Goal: Task Accomplishment & Management: Manage account settings

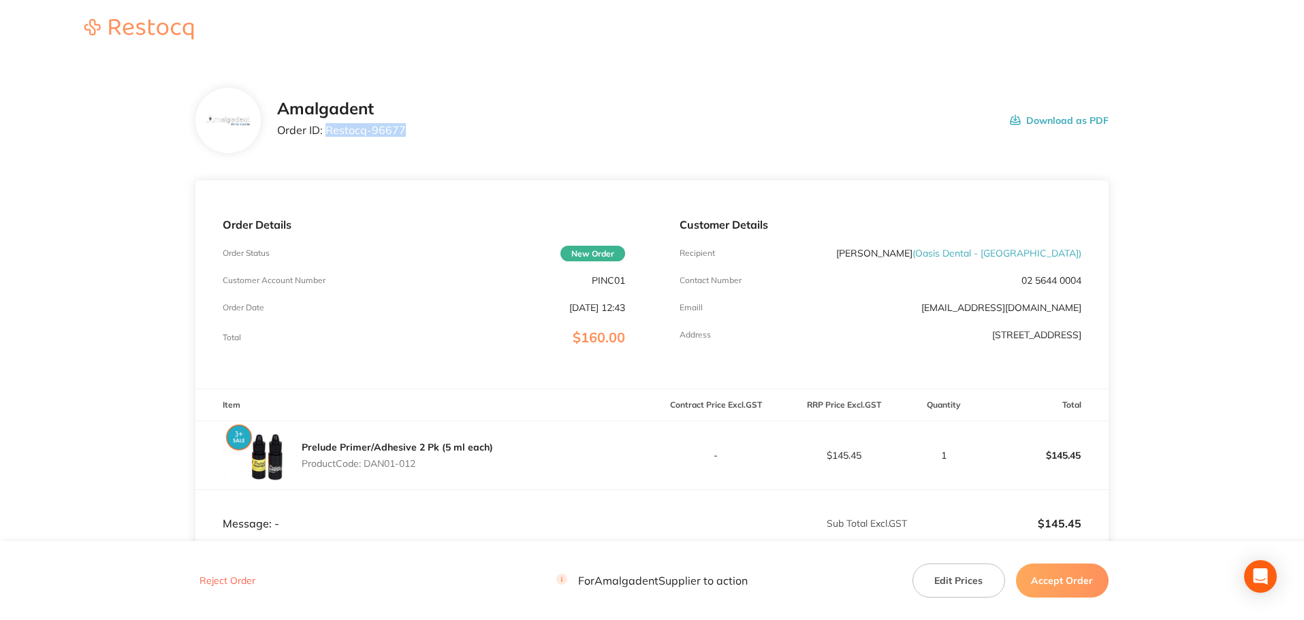
drag, startPoint x: 417, startPoint y: 132, endPoint x: 326, endPoint y: 127, distance: 90.7
click at [326, 127] on div "Amalgadent Order ID: Restocq- 96677 Download as PDF" at bounding box center [692, 120] width 831 height 42
copy p "Restocq- 96677"
click at [1247, 238] on main "Amalgadent Order ID: Restocq- 96677 Download as PDF Order Details Order Status …" at bounding box center [652, 402] width 1304 height 683
drag, startPoint x: 425, startPoint y: 466, endPoint x: 381, endPoint y: 458, distance: 44.2
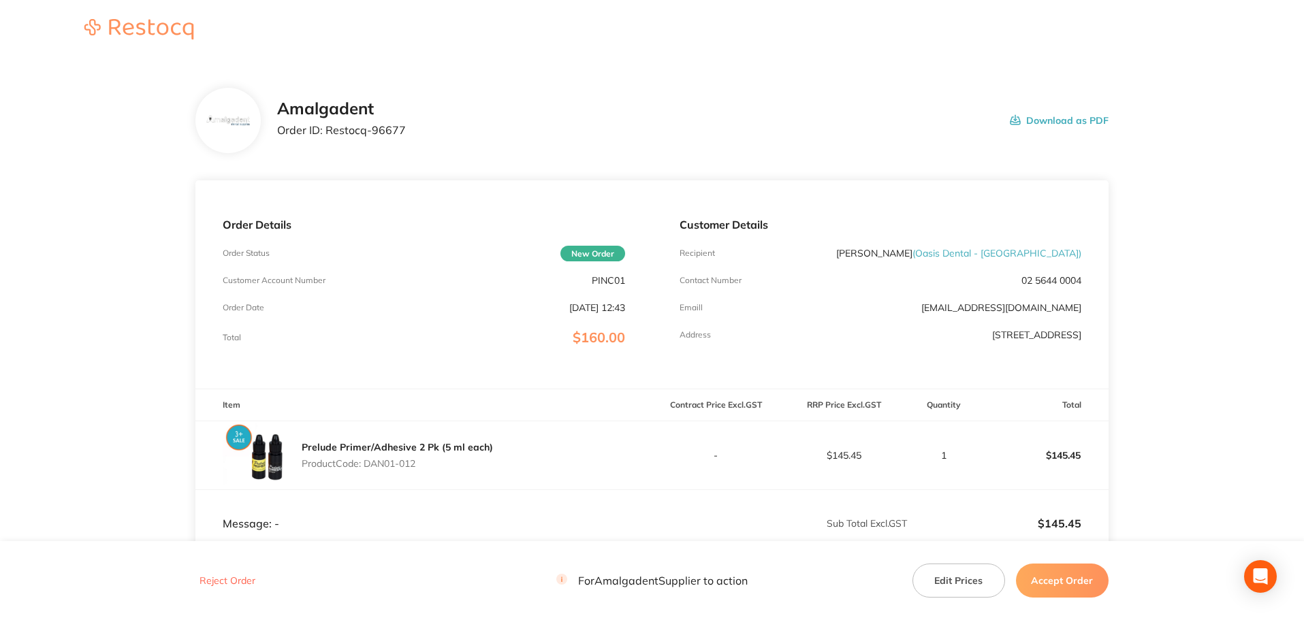
click at [366, 466] on p "Product Code: DAN01-012" at bounding box center [397, 463] width 191 height 11
copy p "DAN01-012"
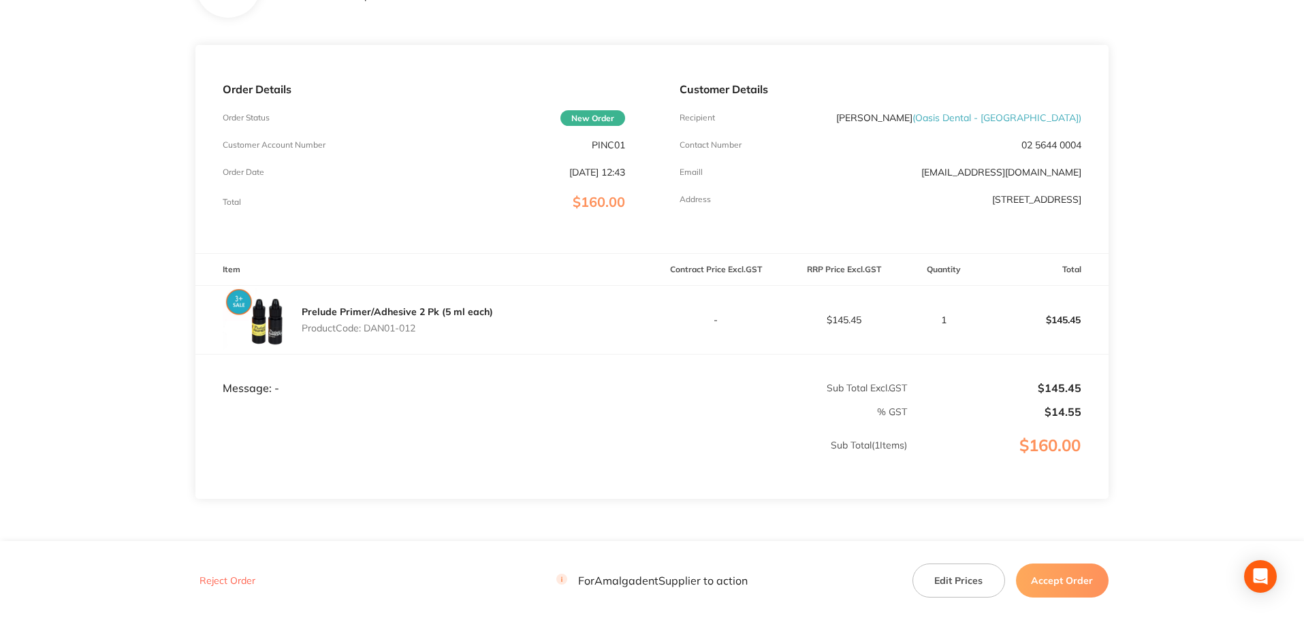
scroll to position [182, 0]
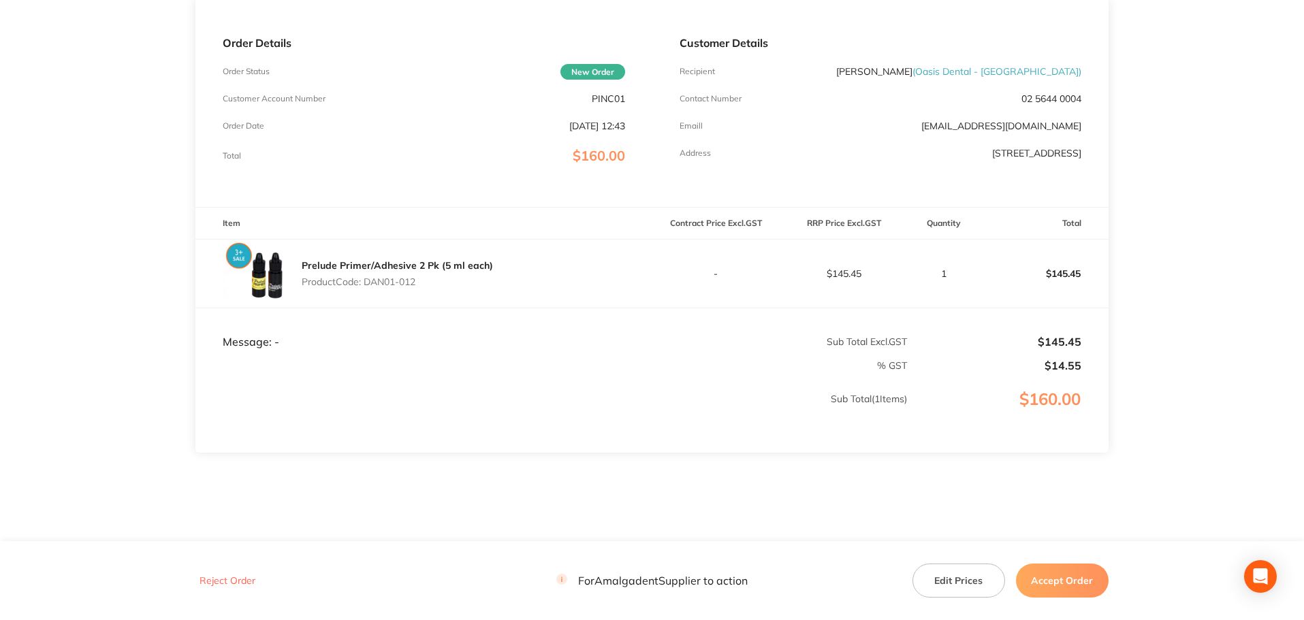
click at [1160, 320] on main "Amalgadent Order ID: Restocq- 96677 Download as PDF Order Details Order Status …" at bounding box center [652, 220] width 1304 height 683
click at [1060, 578] on button "Accept Order" at bounding box center [1062, 581] width 93 height 34
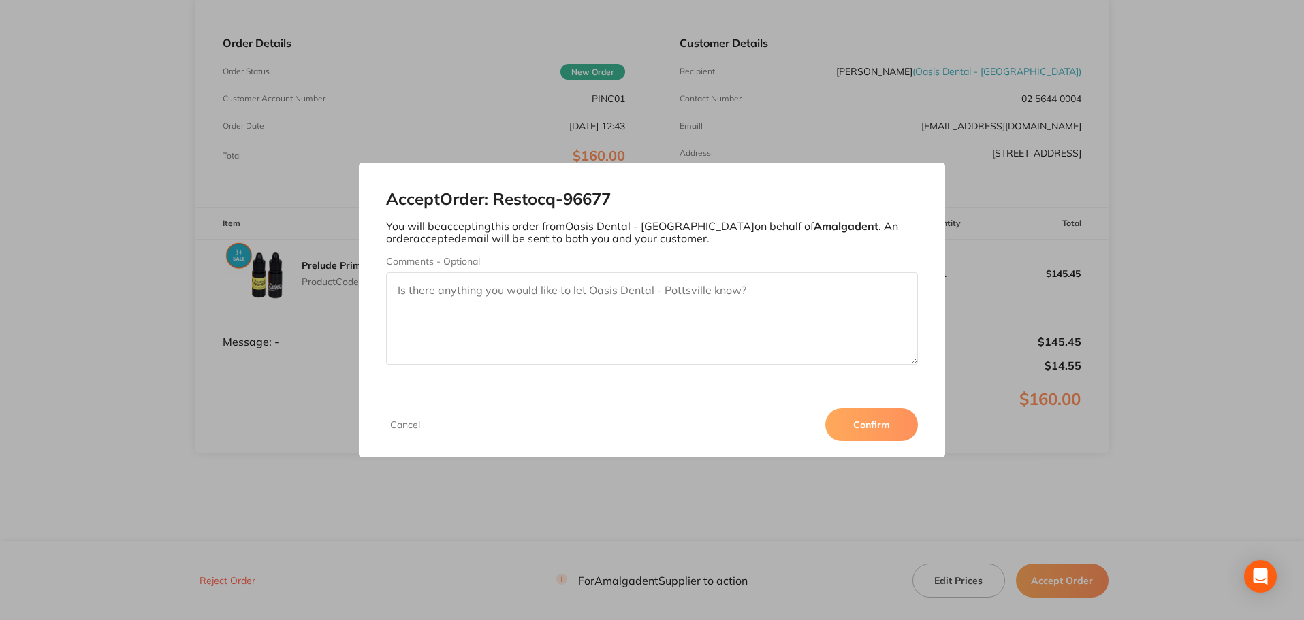
click at [840, 419] on button "Confirm" at bounding box center [871, 425] width 93 height 33
